Goal: Information Seeking & Learning: Check status

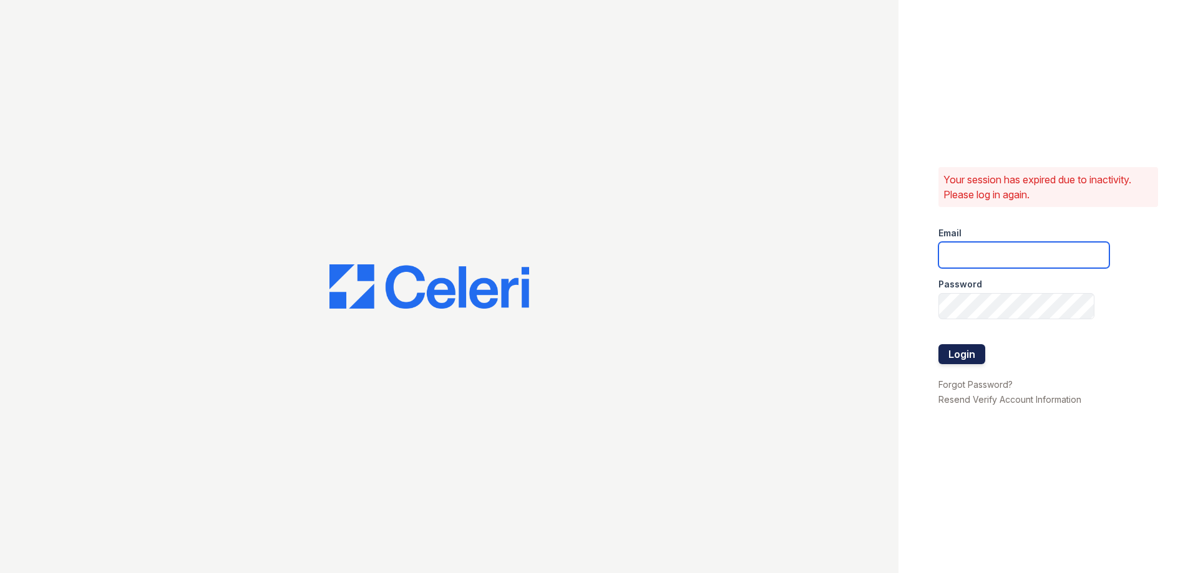
type input "[EMAIL_ADDRESS][DOMAIN_NAME]"
click at [958, 352] on button "Login" at bounding box center [962, 354] width 47 height 20
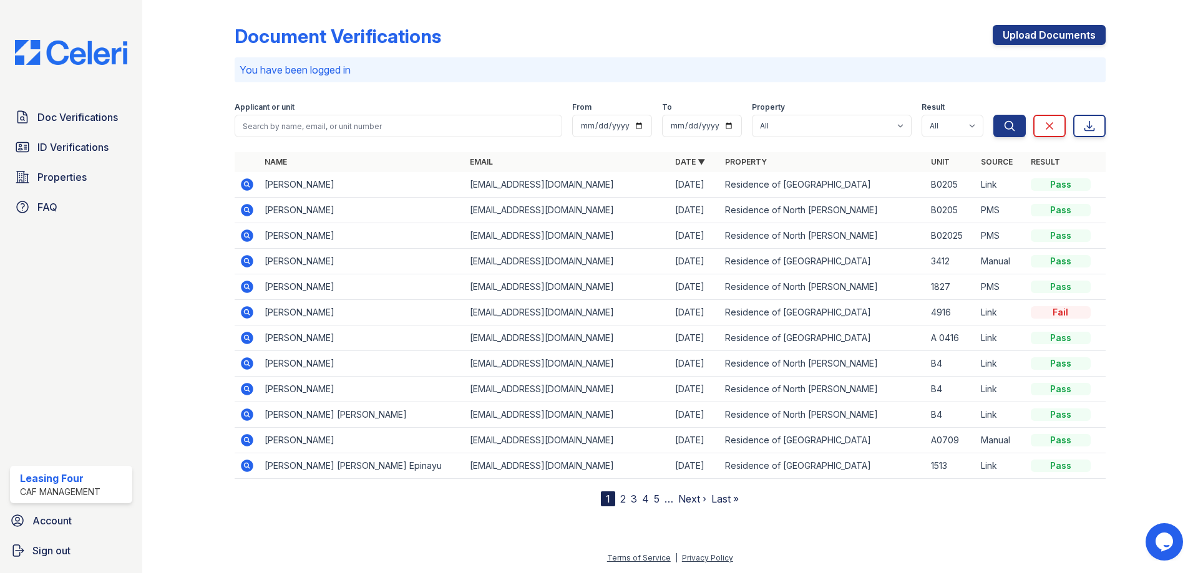
click at [238, 289] on td at bounding box center [247, 288] width 25 height 26
click at [243, 289] on icon at bounding box center [247, 287] width 12 height 12
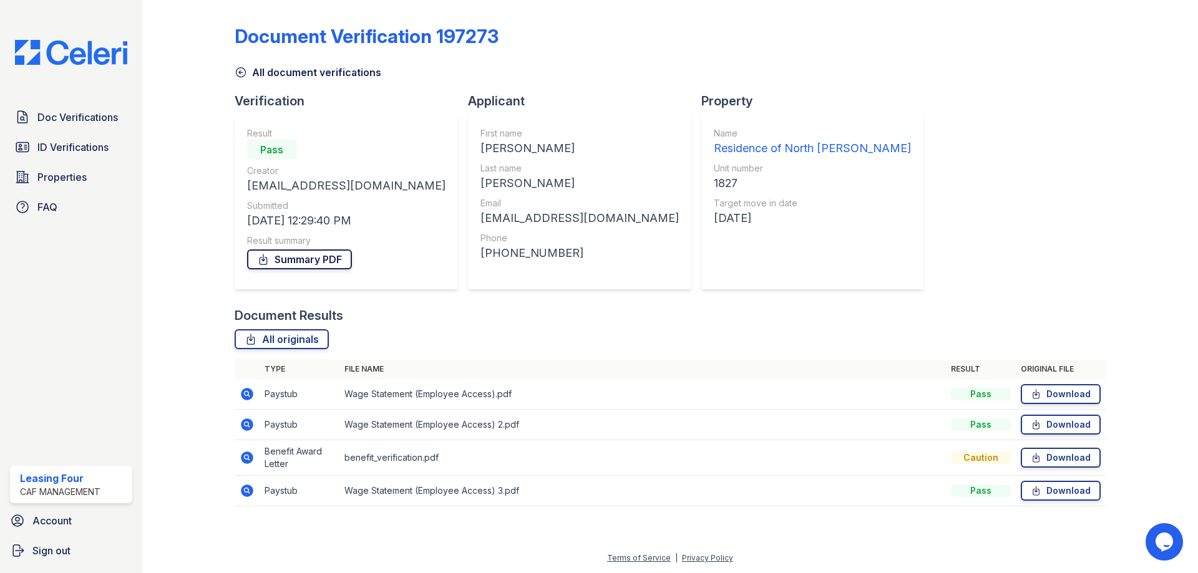
click at [306, 263] on link "Summary PDF" at bounding box center [299, 260] width 105 height 20
click at [285, 336] on link "All originals" at bounding box center [282, 339] width 94 height 20
click at [244, 455] on icon at bounding box center [247, 458] width 12 height 12
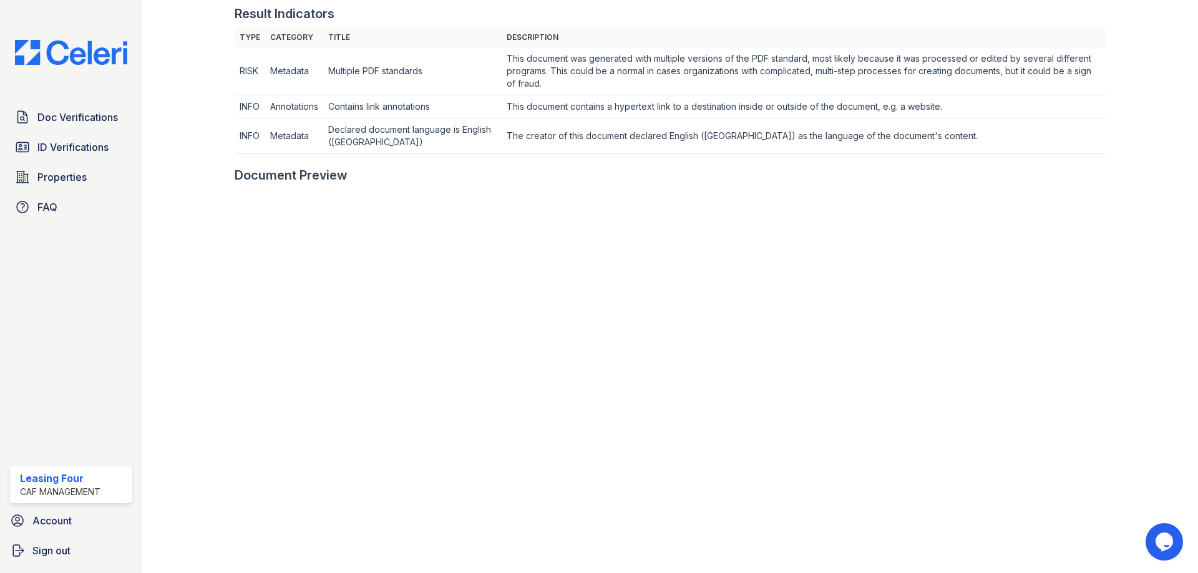
scroll to position [232, 0]
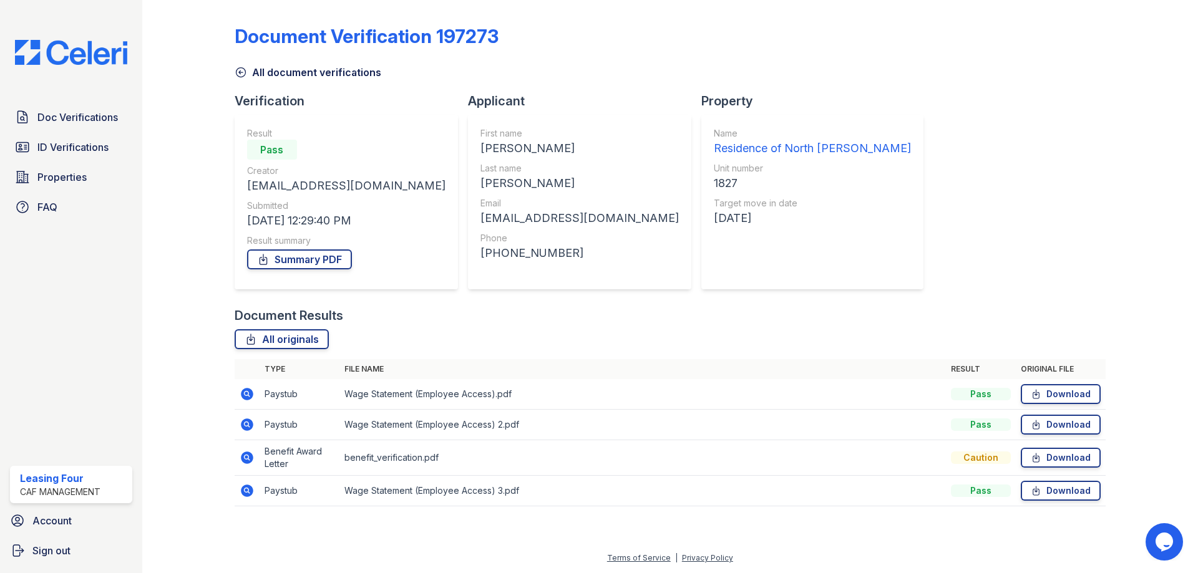
click at [245, 397] on icon at bounding box center [247, 394] width 12 height 12
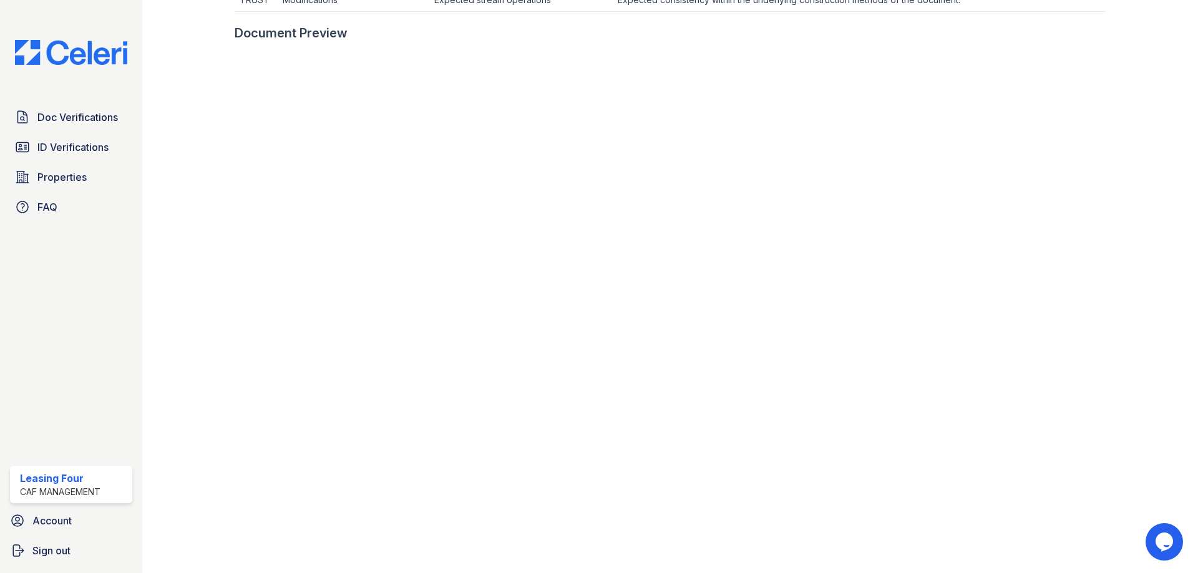
scroll to position [562, 0]
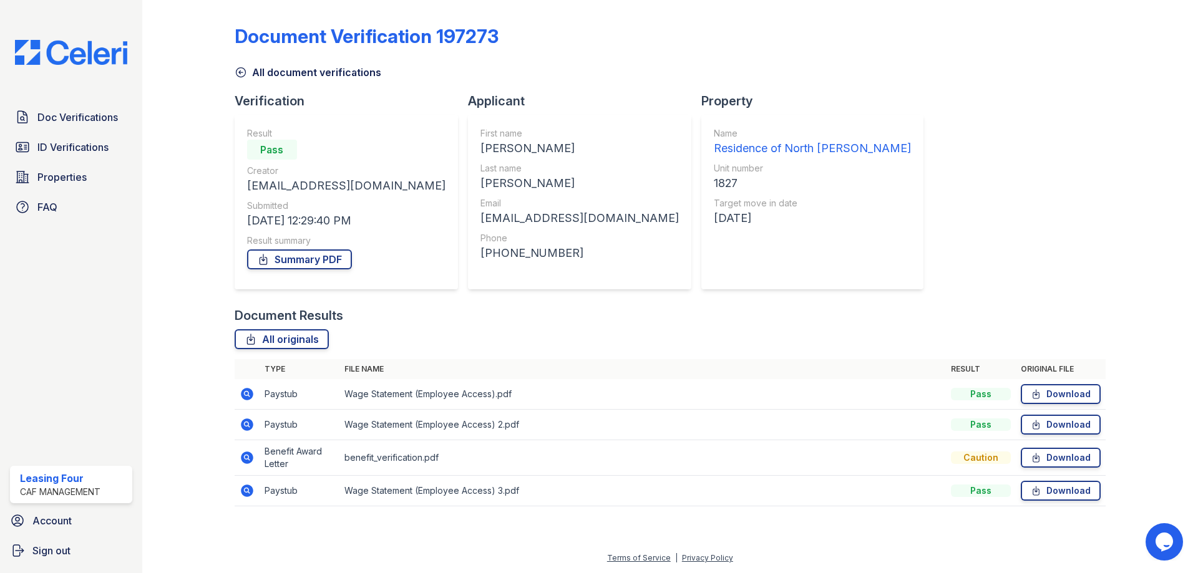
click at [242, 423] on icon at bounding box center [247, 425] width 12 height 12
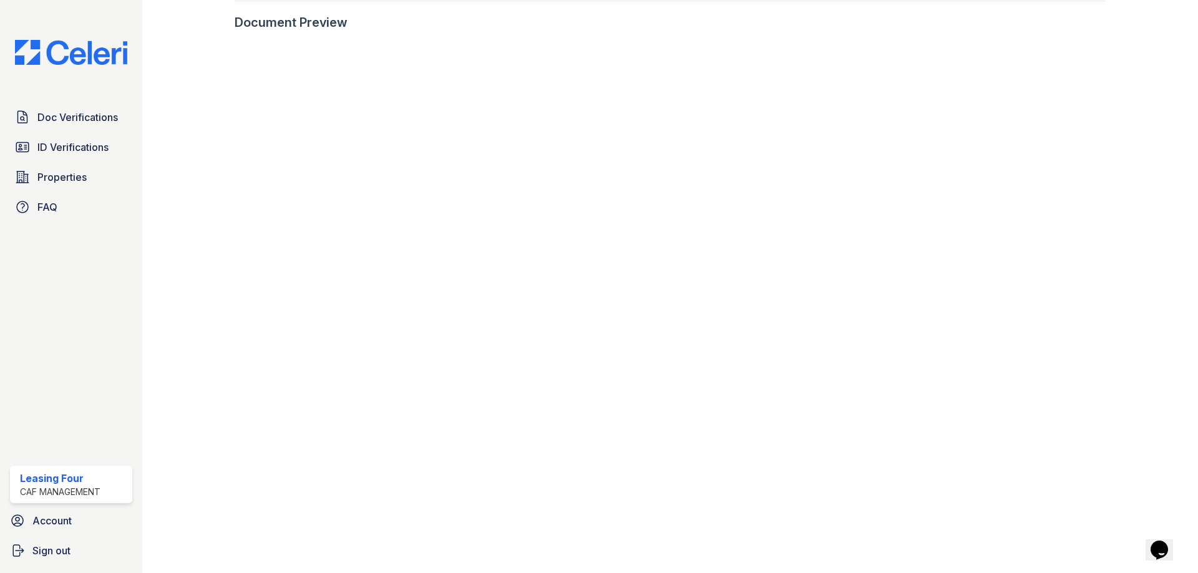
scroll to position [577, 0]
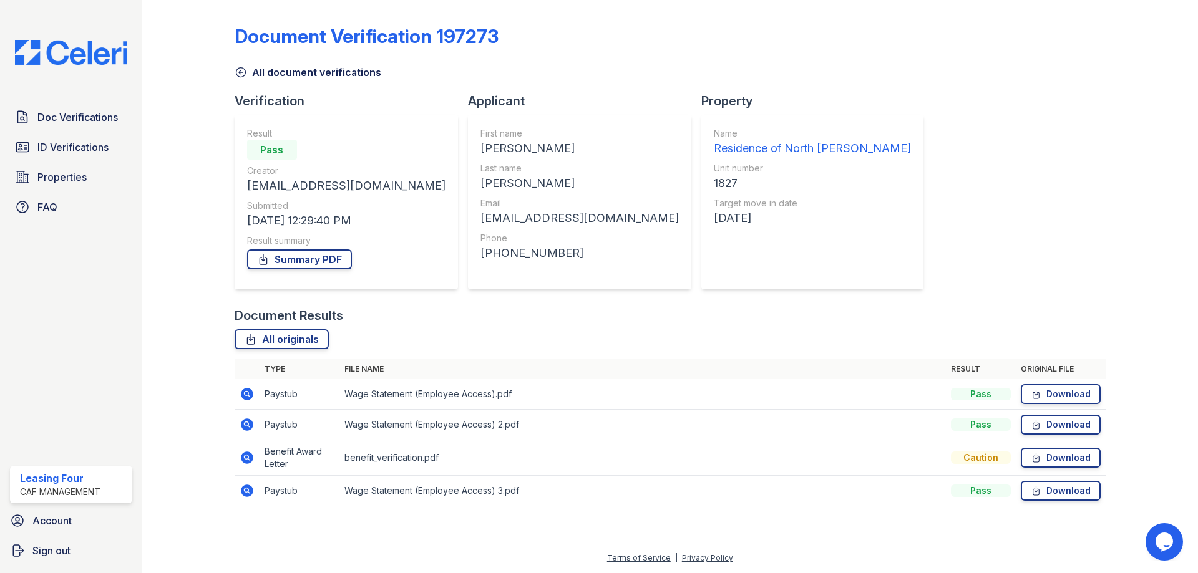
click at [242, 492] on icon at bounding box center [247, 491] width 12 height 12
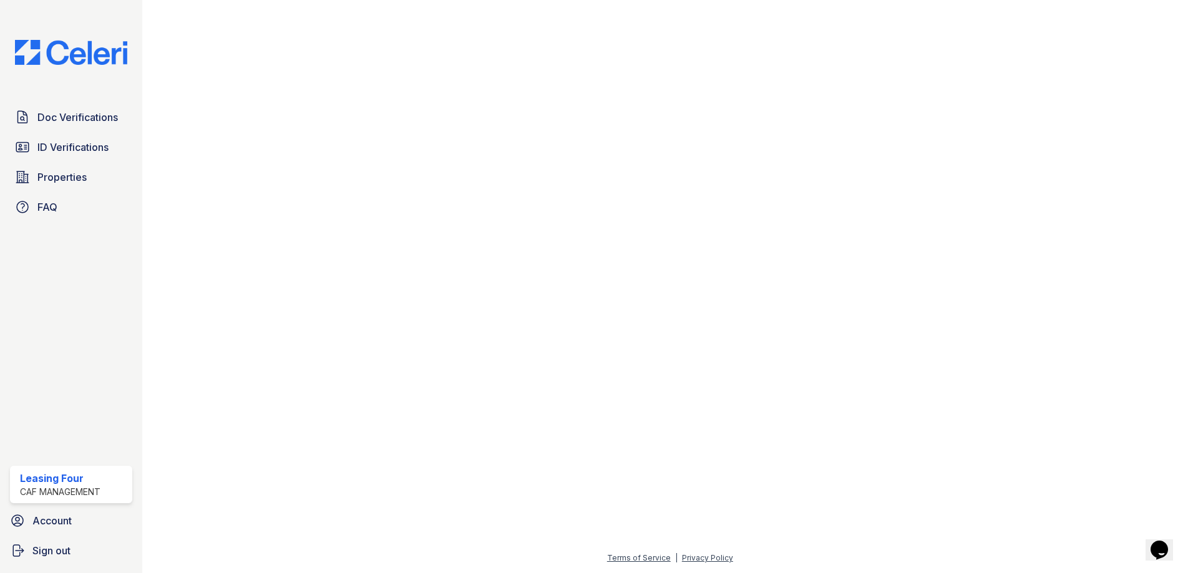
scroll to position [310, 0]
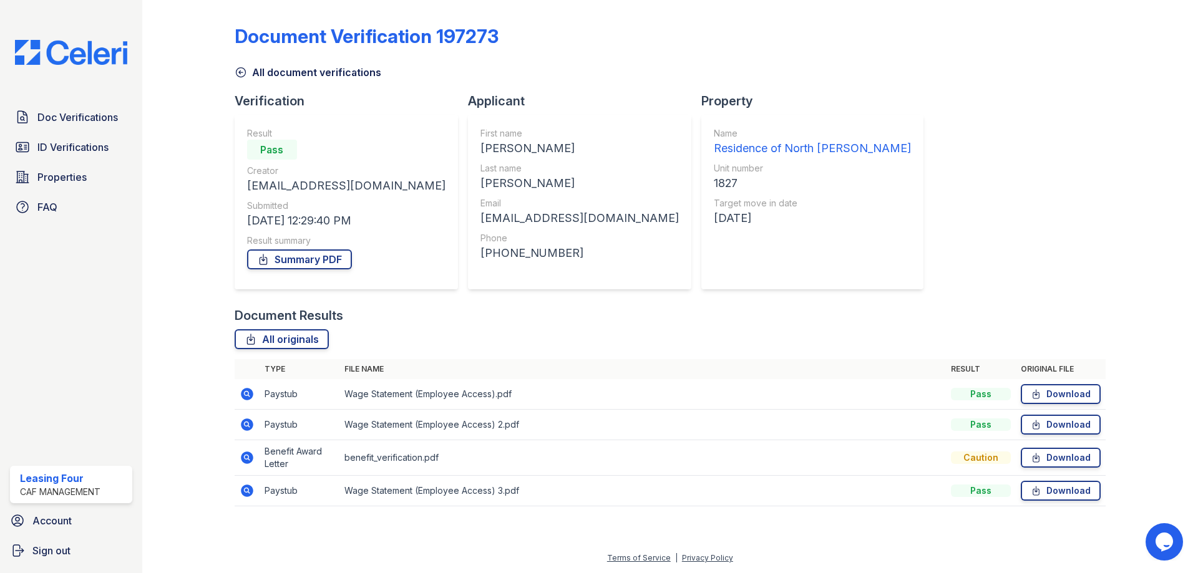
click at [243, 457] on icon at bounding box center [247, 458] width 12 height 12
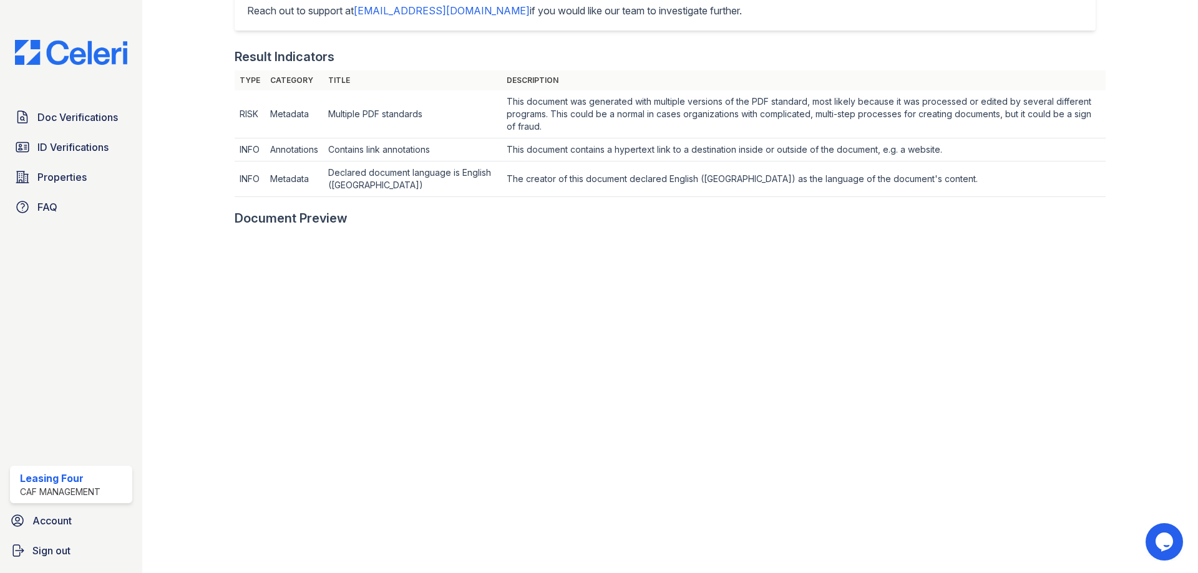
scroll to position [374, 0]
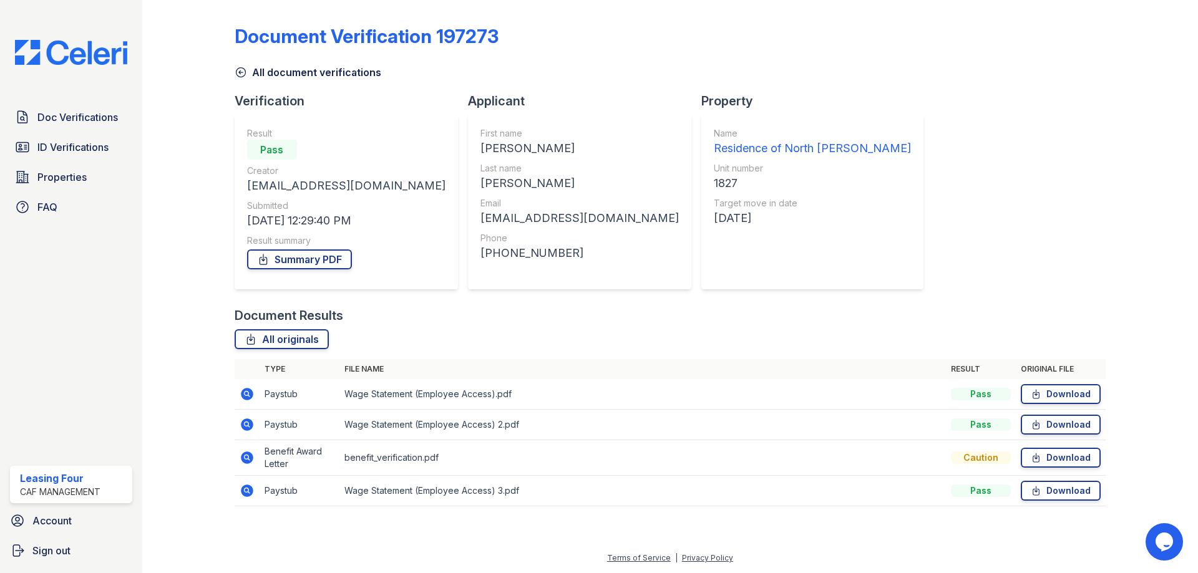
click at [243, 454] on icon at bounding box center [247, 458] width 12 height 12
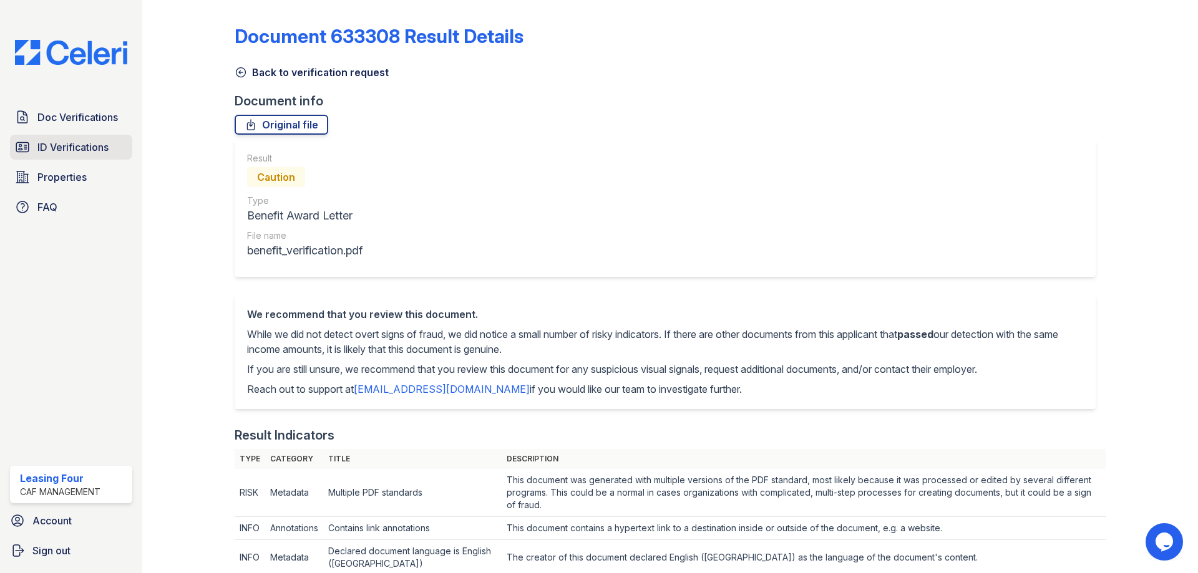
click at [62, 150] on span "ID Verifications" at bounding box center [72, 147] width 71 height 15
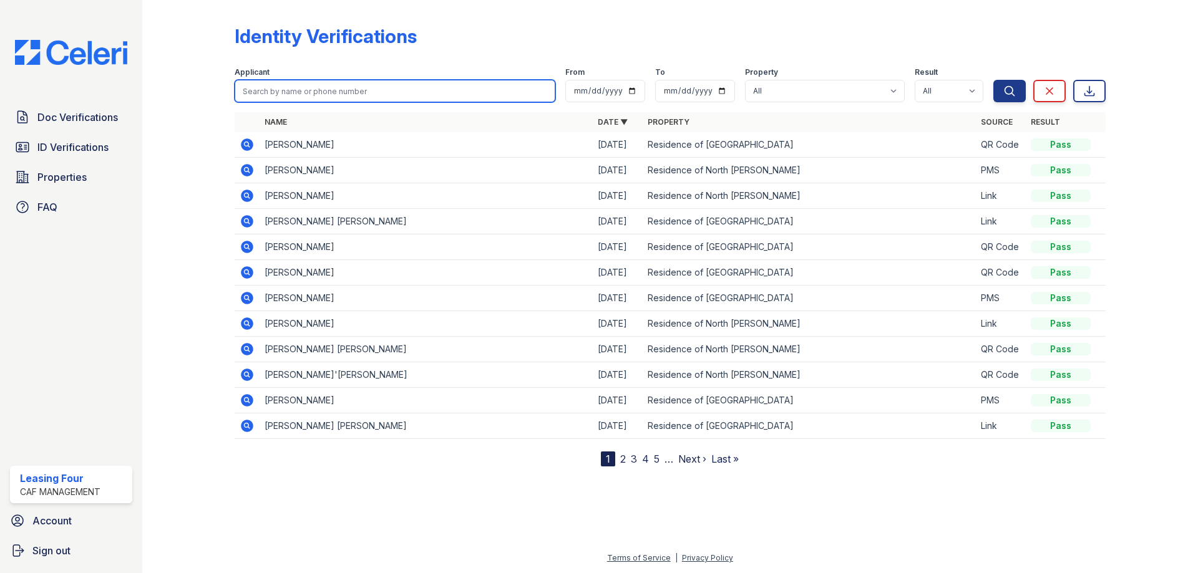
click at [436, 85] on input "search" at bounding box center [395, 91] width 321 height 22
click at [175, 226] on div at bounding box center [198, 236] width 72 height 462
click at [623, 460] on link "2" at bounding box center [623, 459] width 6 height 12
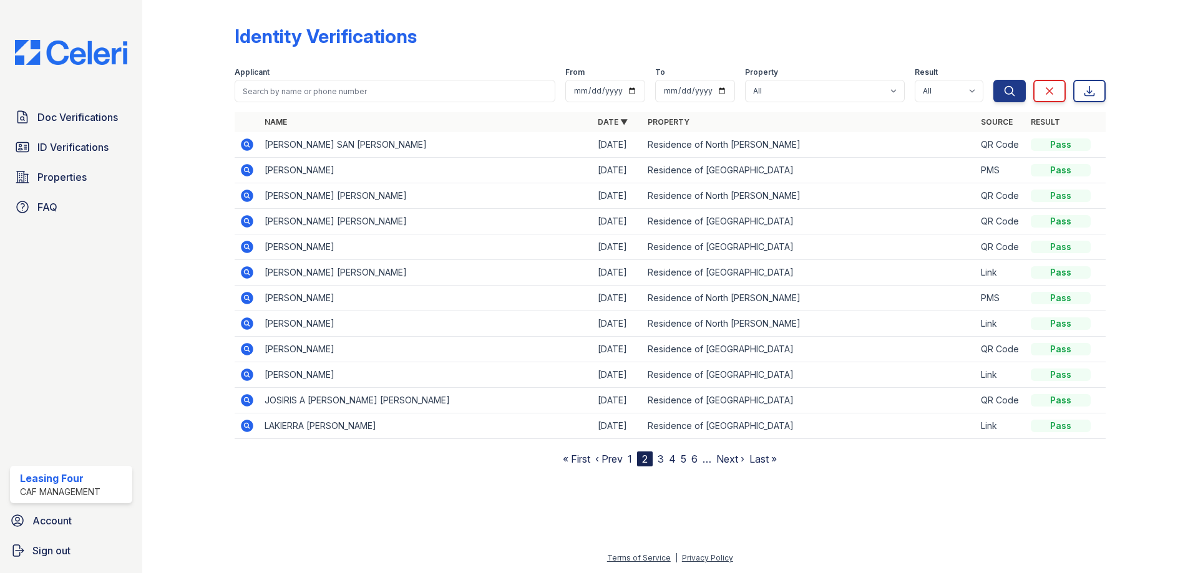
click at [627, 458] on nav "« First ‹ Prev 1 2 3 4 5 6 … Next › Last »" at bounding box center [670, 459] width 214 height 15
click at [618, 461] on link "‹ Prev" at bounding box center [608, 459] width 27 height 12
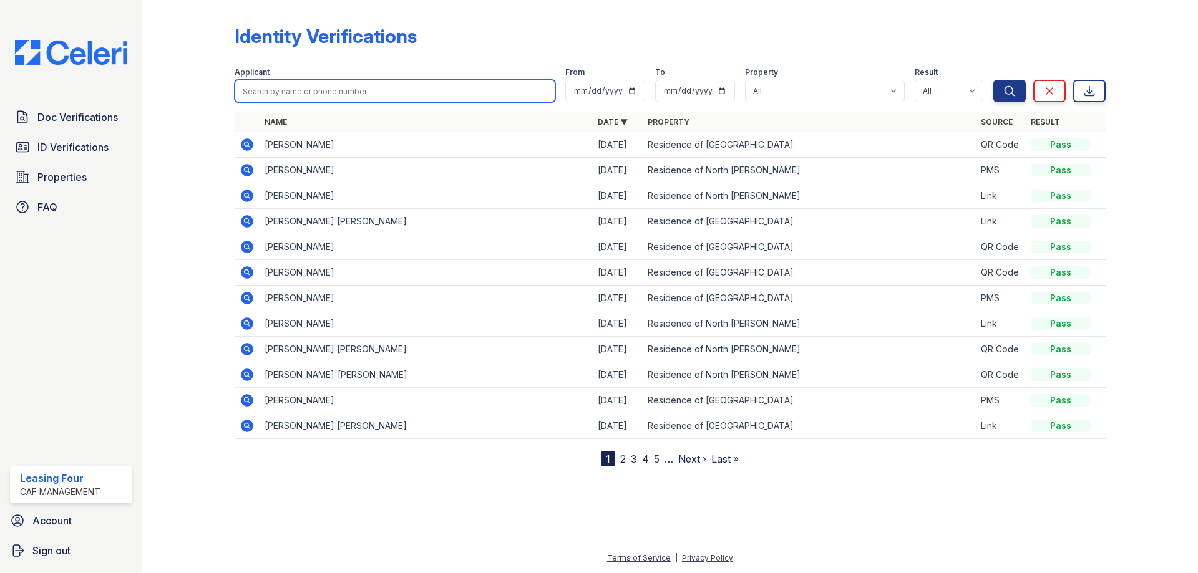
click at [353, 94] on input "search" at bounding box center [395, 91] width 321 height 22
type input "[PERSON_NAME]"
click at [993, 80] on button "Search" at bounding box center [1009, 91] width 32 height 22
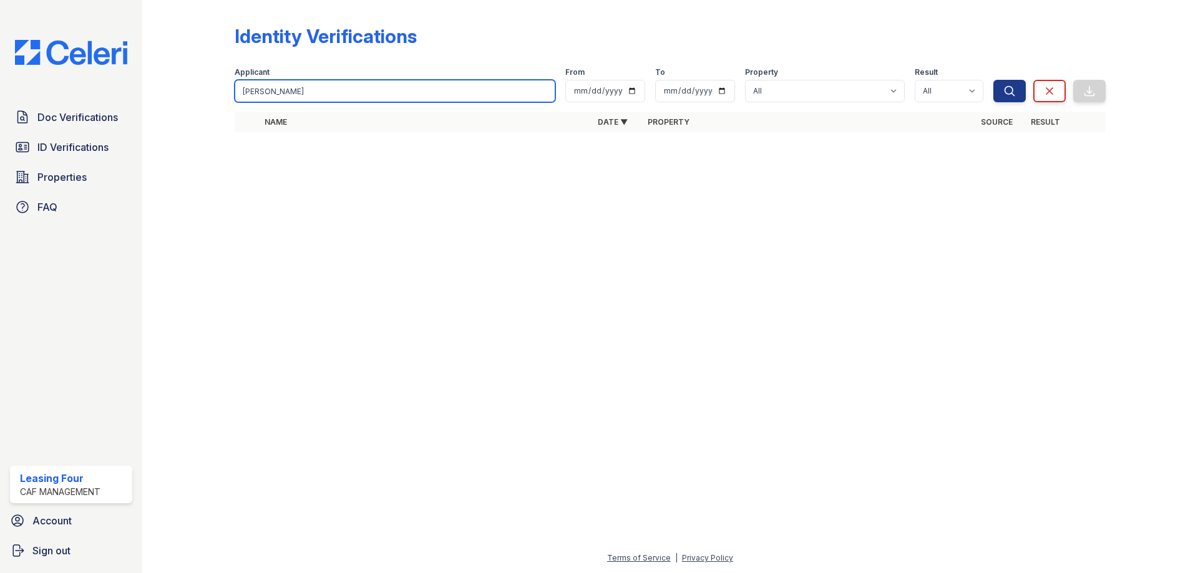
click at [352, 94] on input "[PERSON_NAME]" at bounding box center [395, 91] width 321 height 22
type input "[PERSON_NAME]"
click at [993, 80] on button "Search" at bounding box center [1009, 91] width 32 height 22
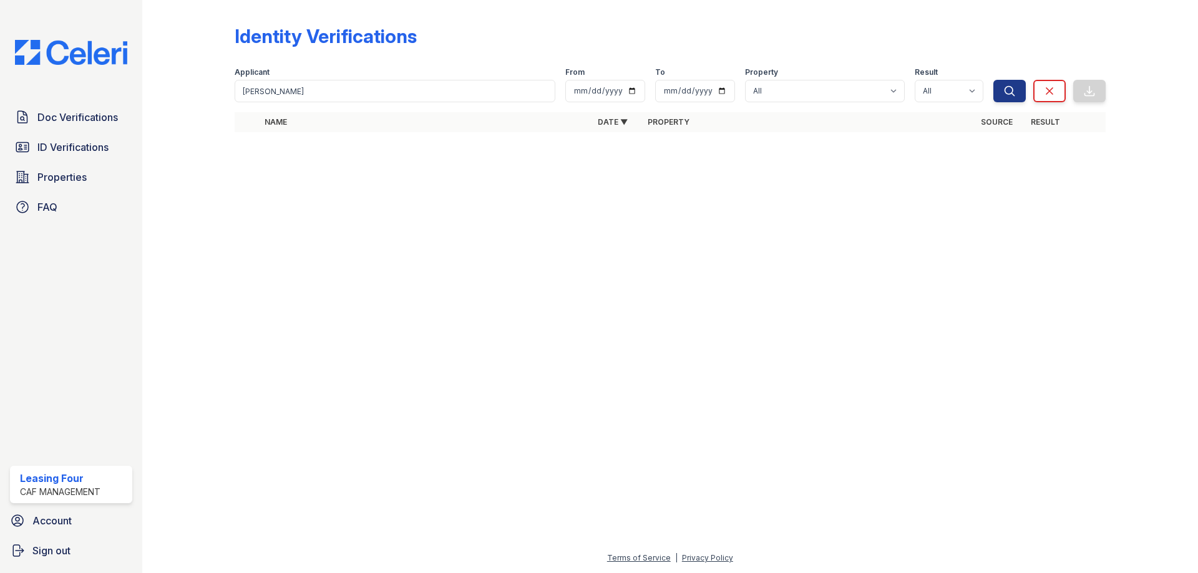
drag, startPoint x: 309, startPoint y: 32, endPoint x: 309, endPoint y: 42, distance: 9.4
click at [309, 42] on div "Identity Verifications" at bounding box center [326, 36] width 182 height 22
click at [307, 95] on input "McNeal" at bounding box center [395, 91] width 321 height 22
type input "M"
type input "MCNEAL"
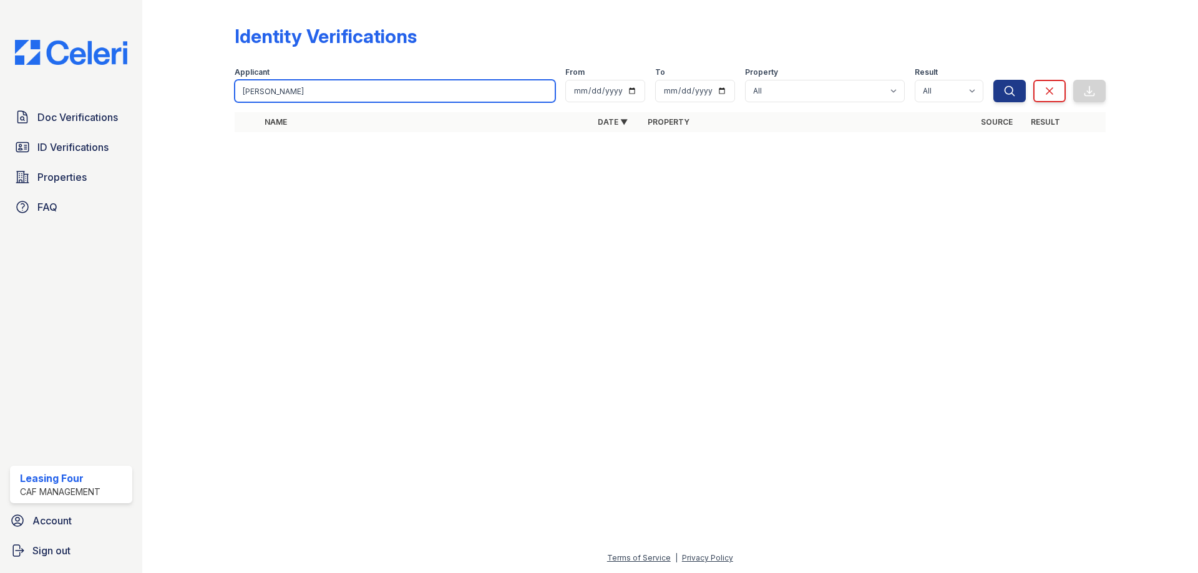
click at [993, 80] on button "Search" at bounding box center [1009, 91] width 32 height 22
click at [307, 95] on input "MCNEAL" at bounding box center [395, 91] width 321 height 22
type input "DARIUS"
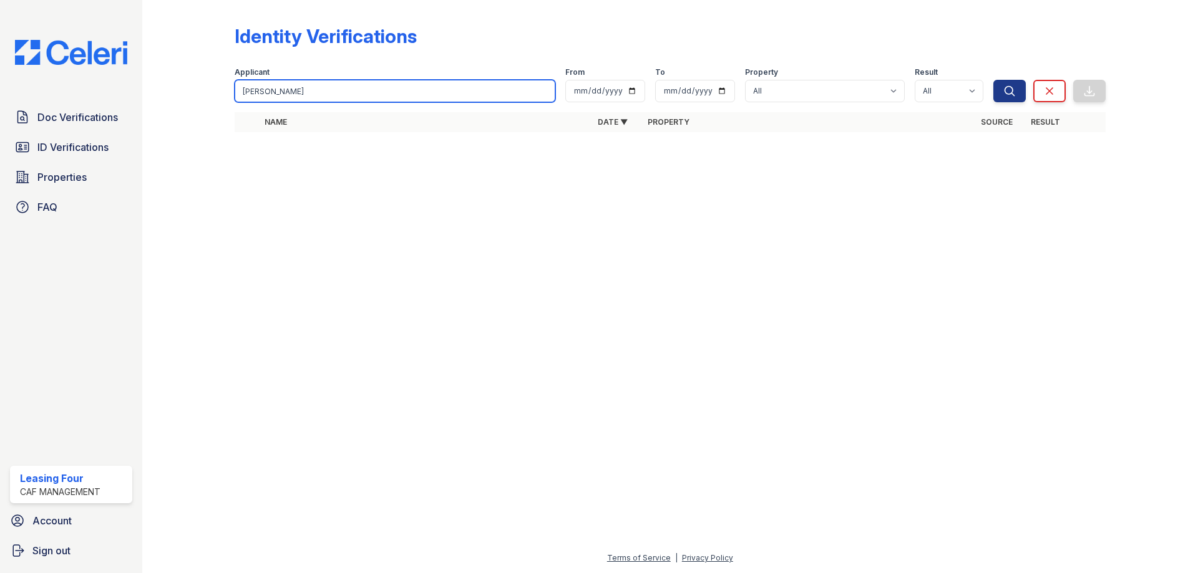
click at [993, 80] on button "Search" at bounding box center [1009, 91] width 32 height 22
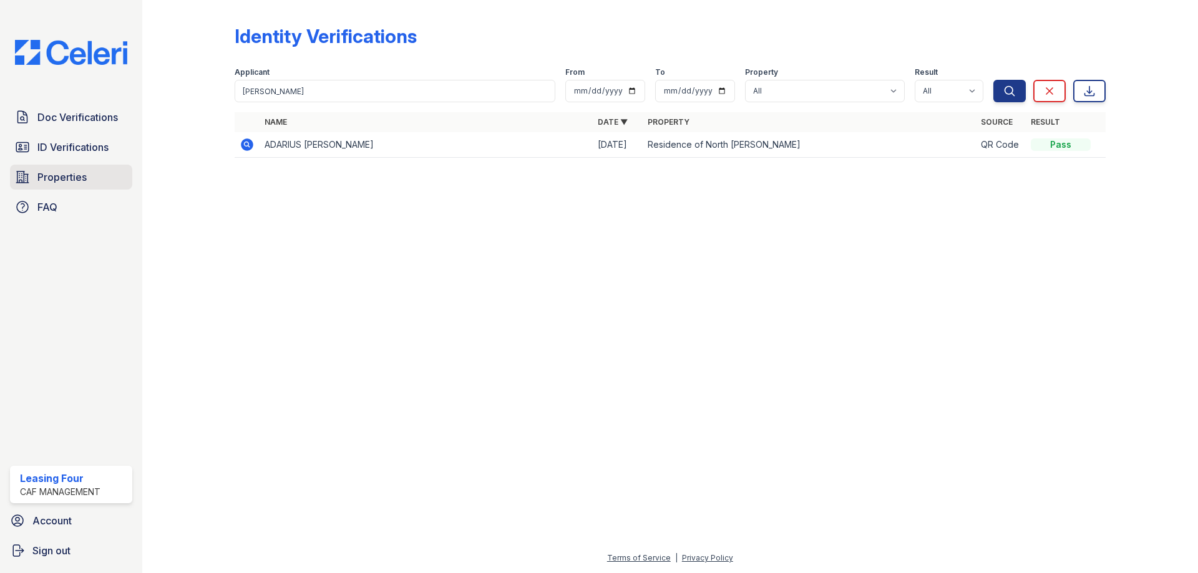
click at [70, 176] on span "Properties" at bounding box center [61, 177] width 49 height 15
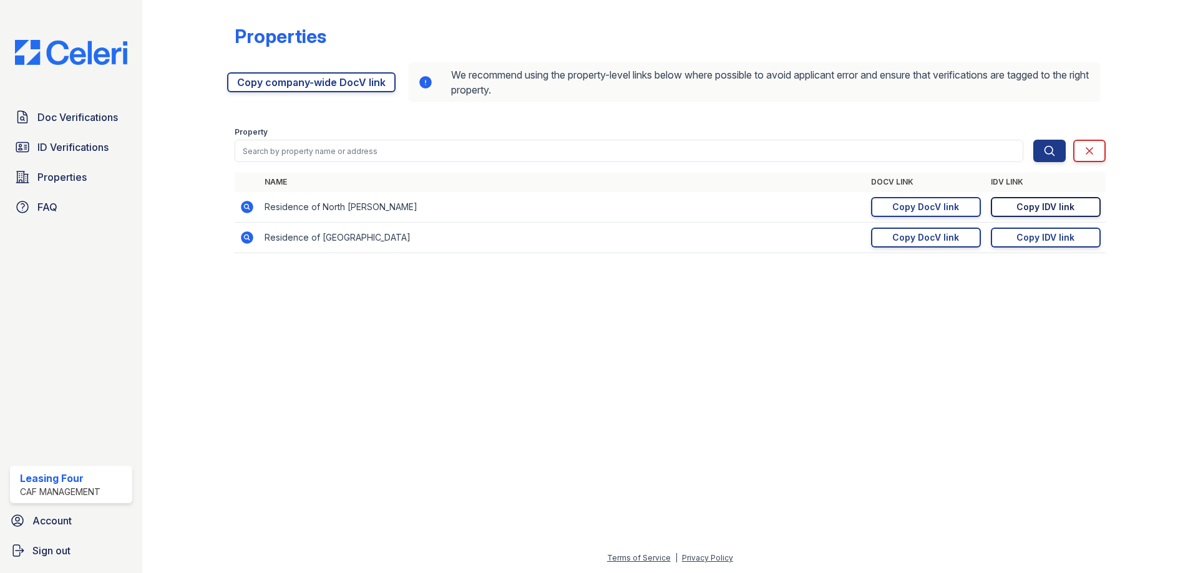
click at [1028, 201] on div "Copy IDV link" at bounding box center [1046, 207] width 58 height 12
click at [1044, 205] on div "Copy IDV link" at bounding box center [1046, 207] width 58 height 12
click at [68, 145] on span "ID Verifications" at bounding box center [72, 147] width 71 height 15
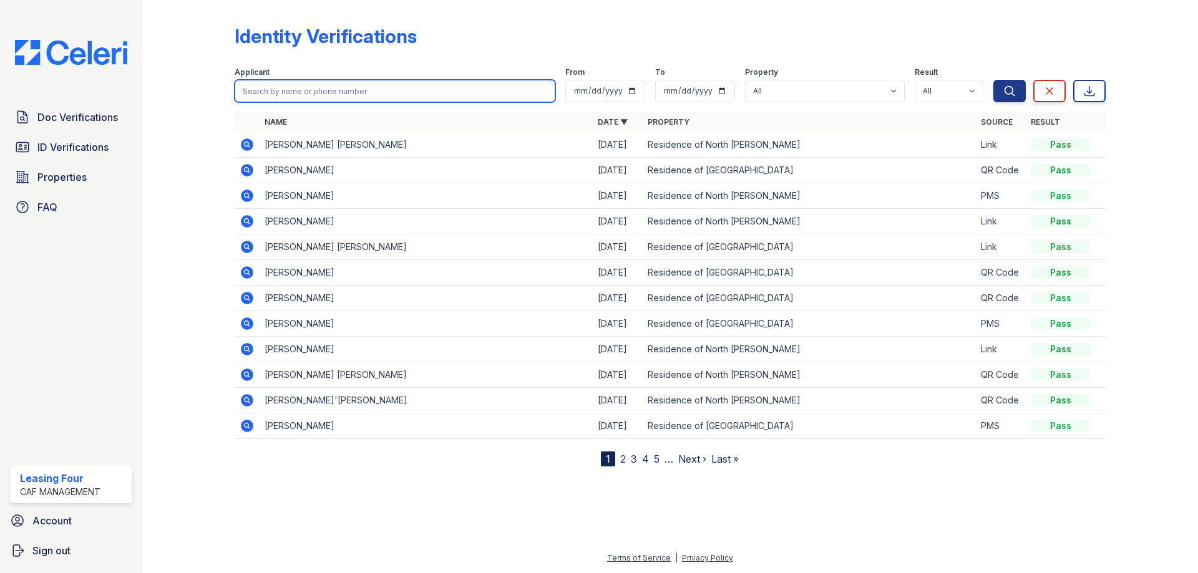
click at [318, 95] on input "search" at bounding box center [395, 91] width 321 height 22
type input "anabel"
click at [993, 80] on button "Search" at bounding box center [1009, 91] width 32 height 22
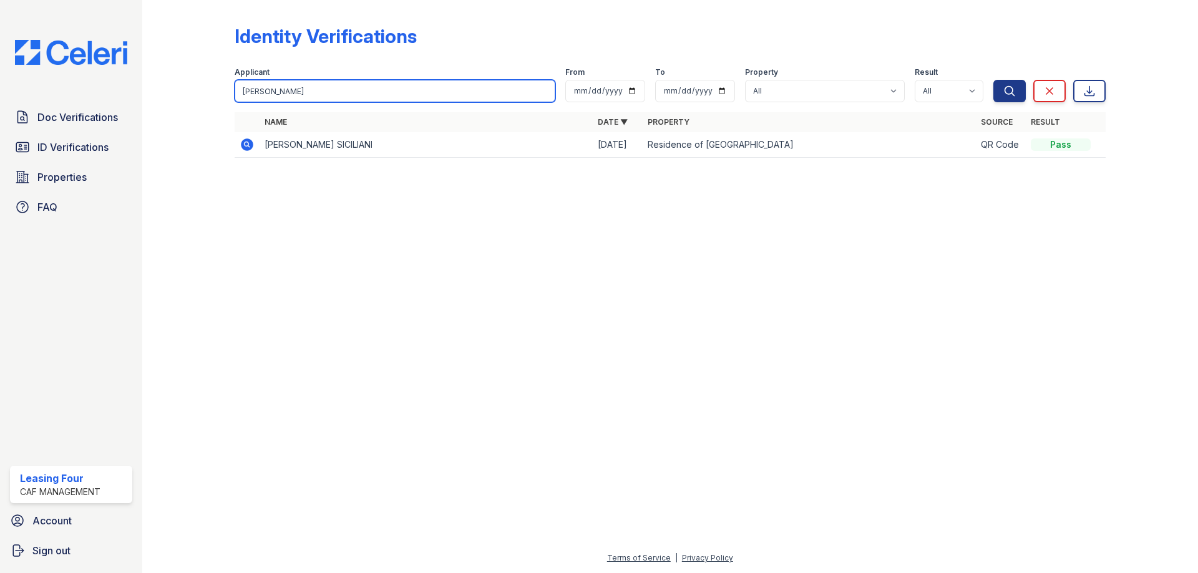
click at [351, 91] on input "anabel" at bounding box center [395, 91] width 321 height 22
type input "anabel luj"
click at [993, 80] on button "Search" at bounding box center [1009, 91] width 32 height 22
click at [333, 92] on input "anabel luj" at bounding box center [395, 91] width 321 height 22
click at [333, 89] on input "anabel luj" at bounding box center [395, 91] width 321 height 22
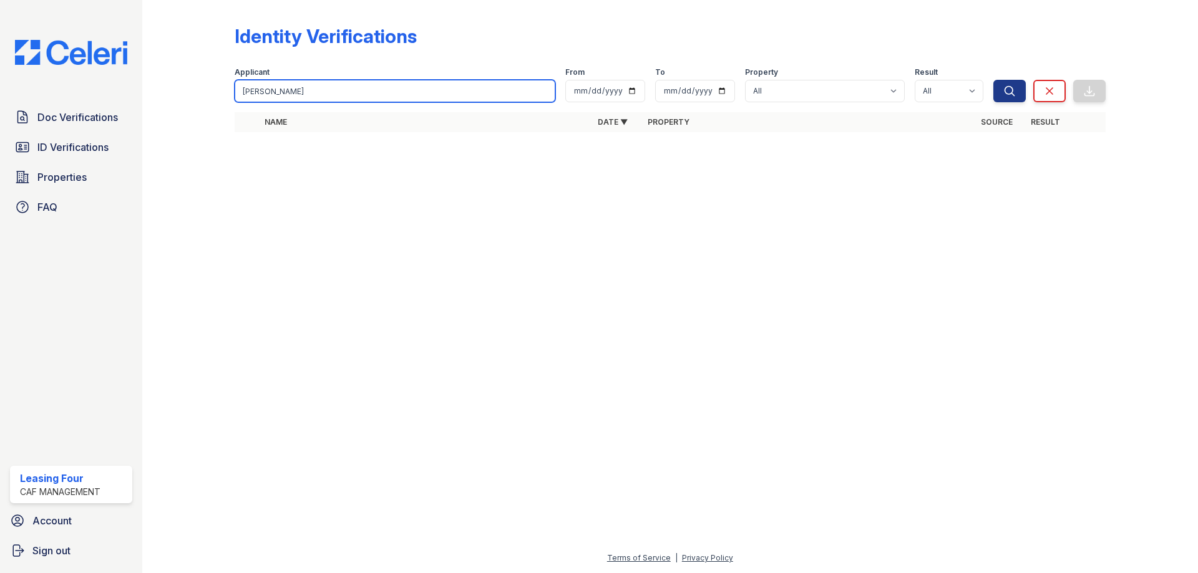
click at [333, 89] on input "anabel luj" at bounding box center [395, 91] width 321 height 22
type input "Anabel Lujan"
click at [993, 80] on button "Search" at bounding box center [1009, 91] width 32 height 22
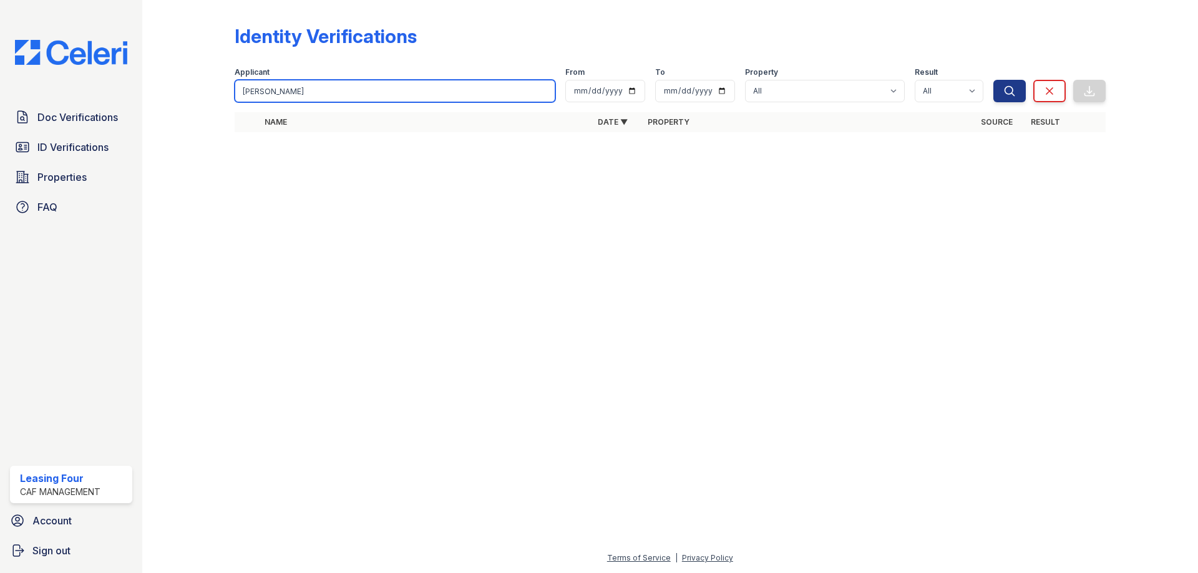
click at [333, 89] on input "Anabel Lujan" at bounding box center [395, 91] width 321 height 22
type input "LUJAN"
click at [993, 80] on button "Search" at bounding box center [1009, 91] width 32 height 22
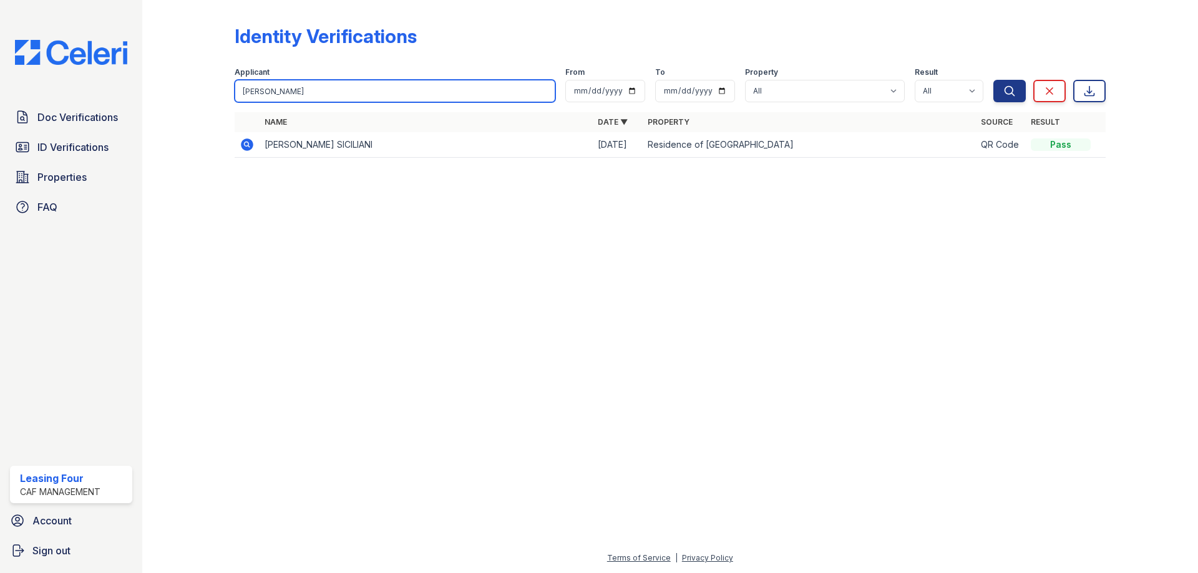
click at [331, 95] on input "LUJAN" at bounding box center [395, 91] width 321 height 22
